Goal: Navigation & Orientation: Find specific page/section

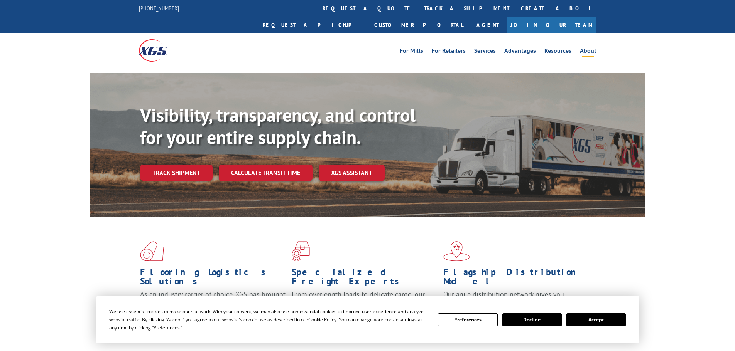
click at [593, 48] on link "About" at bounding box center [588, 52] width 17 height 8
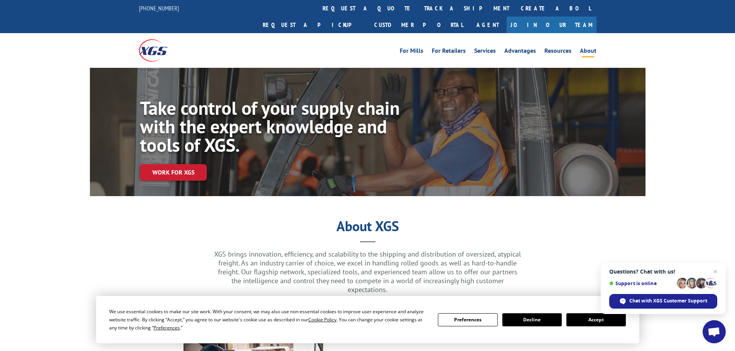
drag, startPoint x: 547, startPoint y: 319, endPoint x: 587, endPoint y: 312, distance: 40.8
click at [547, 319] on button "Decline" at bounding box center [531, 320] width 59 height 13
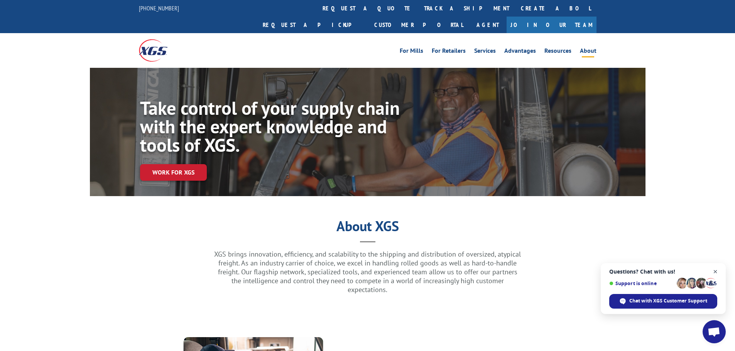
click at [718, 270] on span "Close chat" at bounding box center [715, 272] width 10 height 10
